Goal: Go to known website: Access a specific website the user already knows

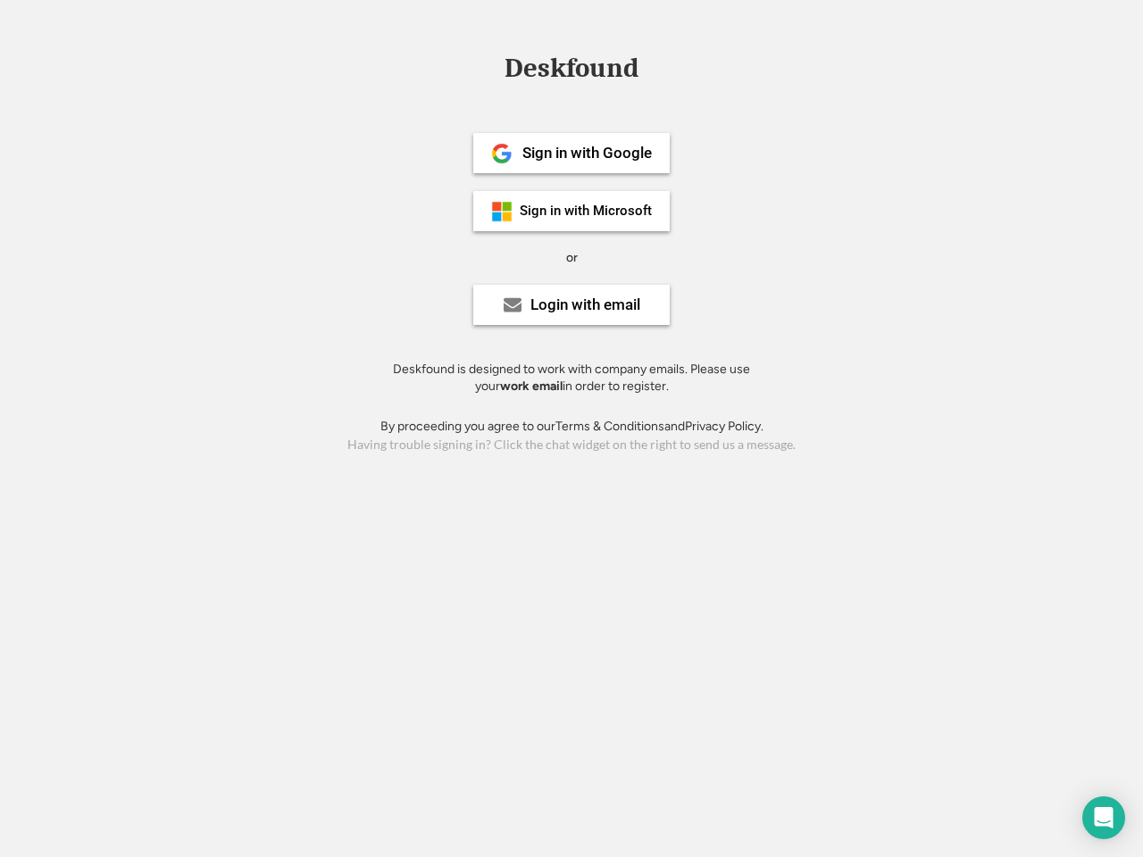
click at [571, 255] on div "or" at bounding box center [572, 258] width 12 height 18
click at [571, 71] on div "Deskfound" at bounding box center [572, 68] width 152 height 28
click at [488, 67] on div "Deskfound" at bounding box center [571, 71] width 1143 height 34
click at [571, 71] on div "Deskfound" at bounding box center [572, 68] width 152 height 28
click at [571, 257] on div "or" at bounding box center [572, 258] width 12 height 18
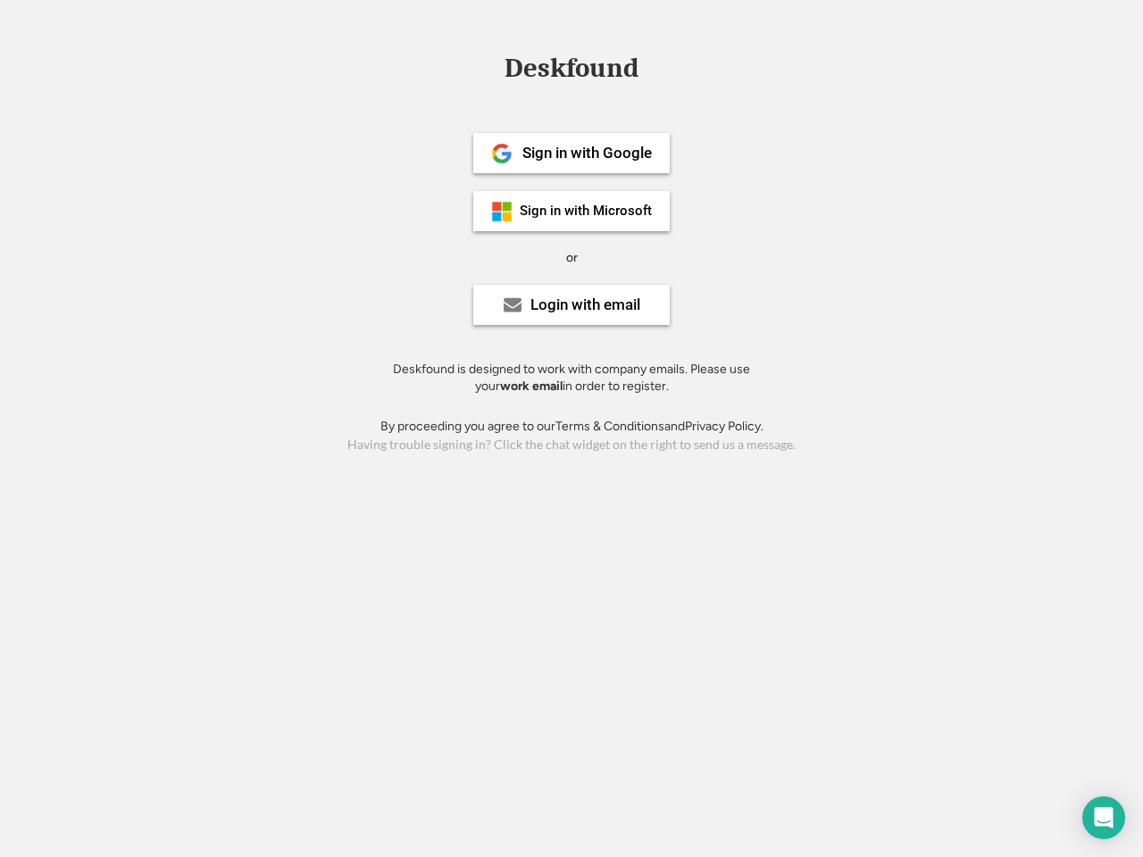
click at [571, 153] on div "Sign in with Google" at bounding box center [586, 153] width 129 height 15
click at [587, 153] on div "Sign in with Google" at bounding box center [586, 153] width 129 height 15
click at [502, 154] on img at bounding box center [501, 153] width 21 height 21
click at [571, 211] on div "Sign in with Microsoft" at bounding box center [586, 210] width 132 height 13
click at [587, 211] on div "Sign in with Microsoft" at bounding box center [586, 210] width 132 height 13
